Goal: Information Seeking & Learning: Learn about a topic

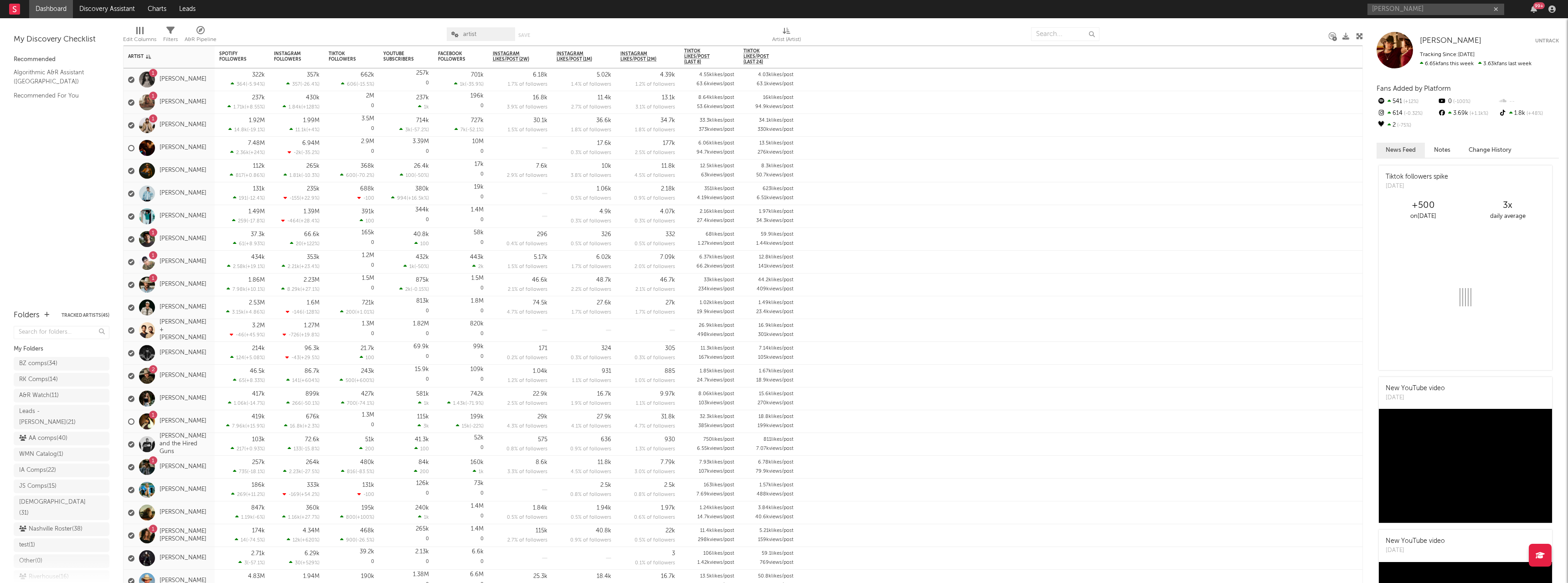
click at [1399, 8] on input "[PERSON_NAME]" at bounding box center [1436, 9] width 137 height 11
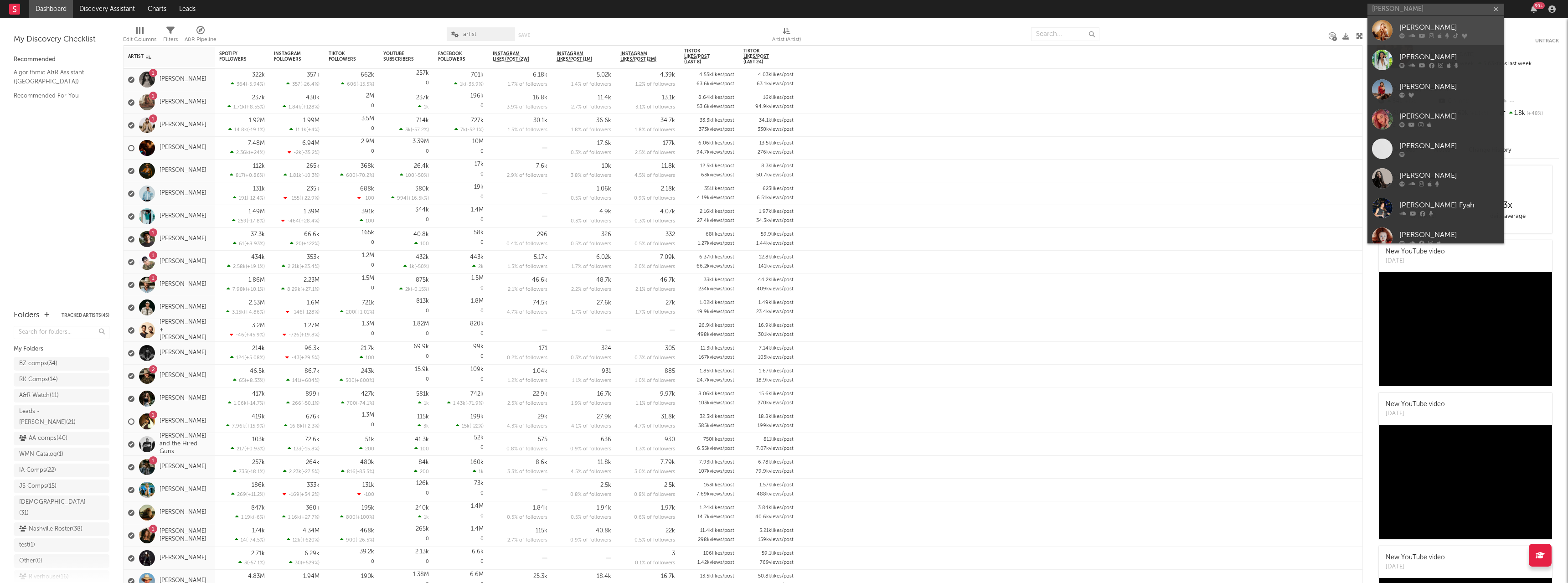
type input "[PERSON_NAME]"
click at [1401, 33] on icon at bounding box center [1402, 36] width 5 height 5
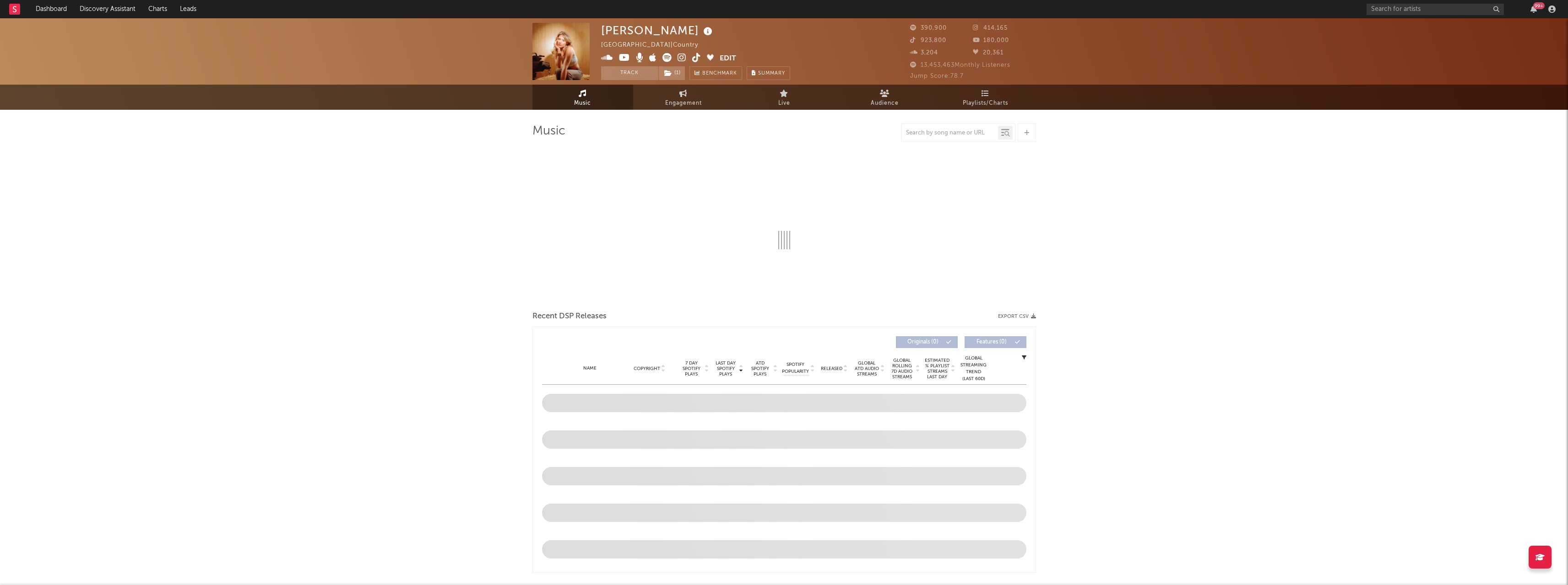
select select "6m"
